Goal: Task Accomplishment & Management: Use online tool/utility

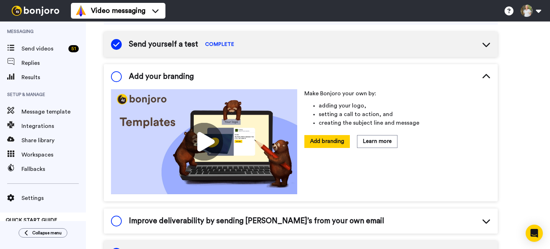
scroll to position [36, 0]
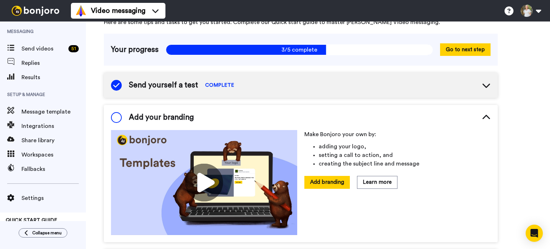
click at [114, 113] on span at bounding box center [116, 117] width 11 height 11
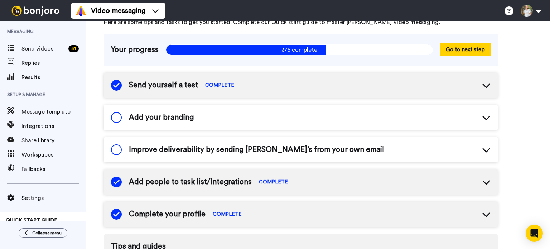
click at [177, 122] on span "Add your branding" at bounding box center [161, 117] width 65 height 11
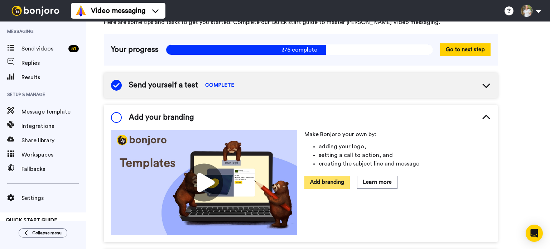
click at [319, 179] on button "Add branding" at bounding box center [326, 182] width 45 height 13
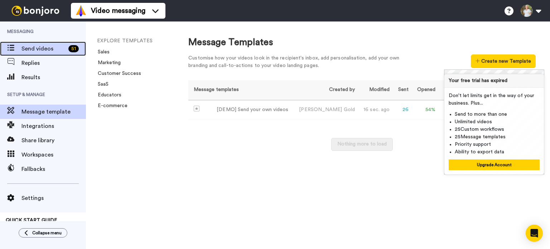
click at [37, 50] on span "Send videos" at bounding box center [43, 48] width 44 height 9
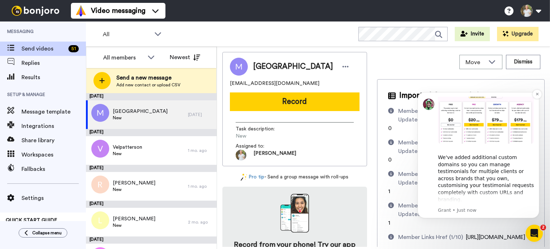
scroll to position [282, 0]
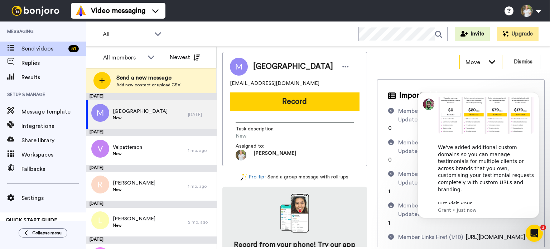
click at [480, 61] on div "Move" at bounding box center [481, 62] width 42 height 14
click at [401, 61] on div "Move WORKSPACES View all Default Task List + Add a new workspace Dismiss" at bounding box center [461, 62] width 168 height 20
click at [538, 231] on icon "Open Intercom Messenger" at bounding box center [535, 233] width 12 height 12
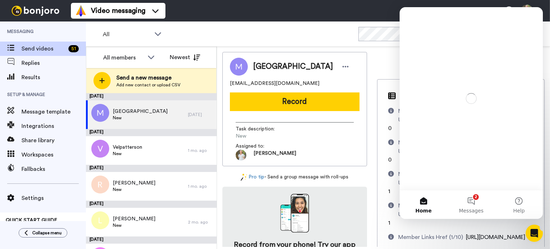
scroll to position [0, 0]
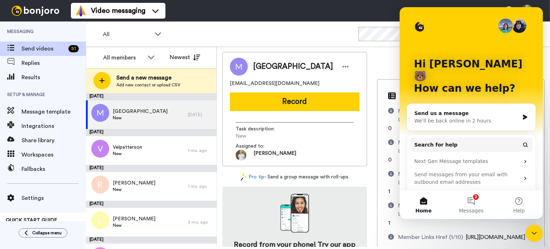
click at [538, 231] on icon "Close Intercom Messenger" at bounding box center [534, 233] width 9 height 9
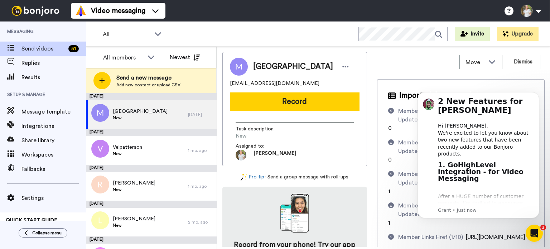
click at [537, 231] on icon "Open Intercom Messenger" at bounding box center [535, 233] width 12 height 12
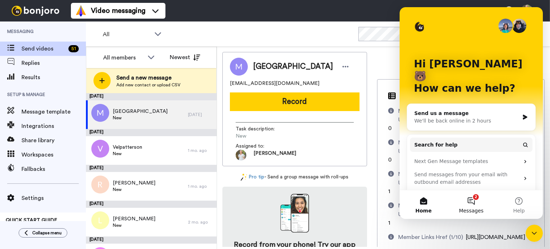
click at [475, 200] on button "2 Messages" at bounding box center [471, 204] width 48 height 29
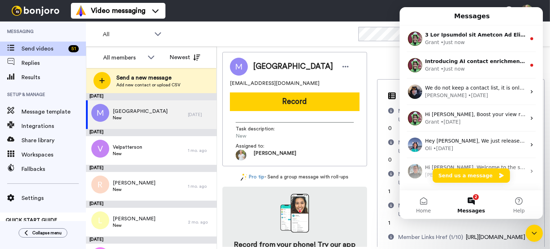
click at [536, 232] on icon "Close Intercom Messenger" at bounding box center [534, 233] width 5 height 3
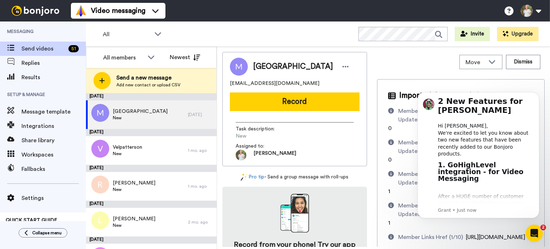
click at [425, 64] on div "Move WORKSPACES View all Default Task List + Add a new workspace Dismiss" at bounding box center [461, 62] width 168 height 20
